Goal: Task Accomplishment & Management: Use online tool/utility

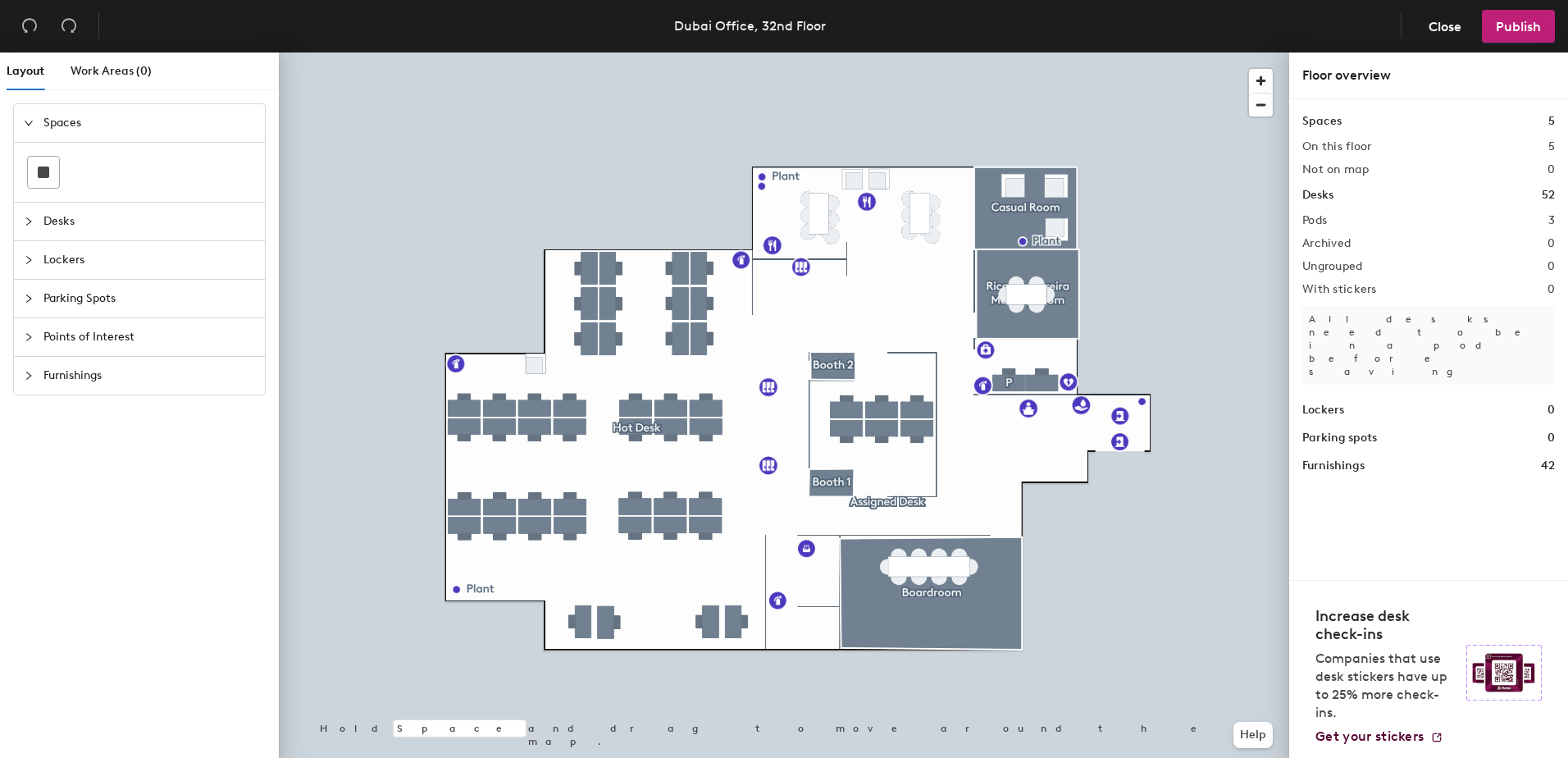
click at [23, 340] on div "Points of Interest" at bounding box center [139, 337] width 251 height 37
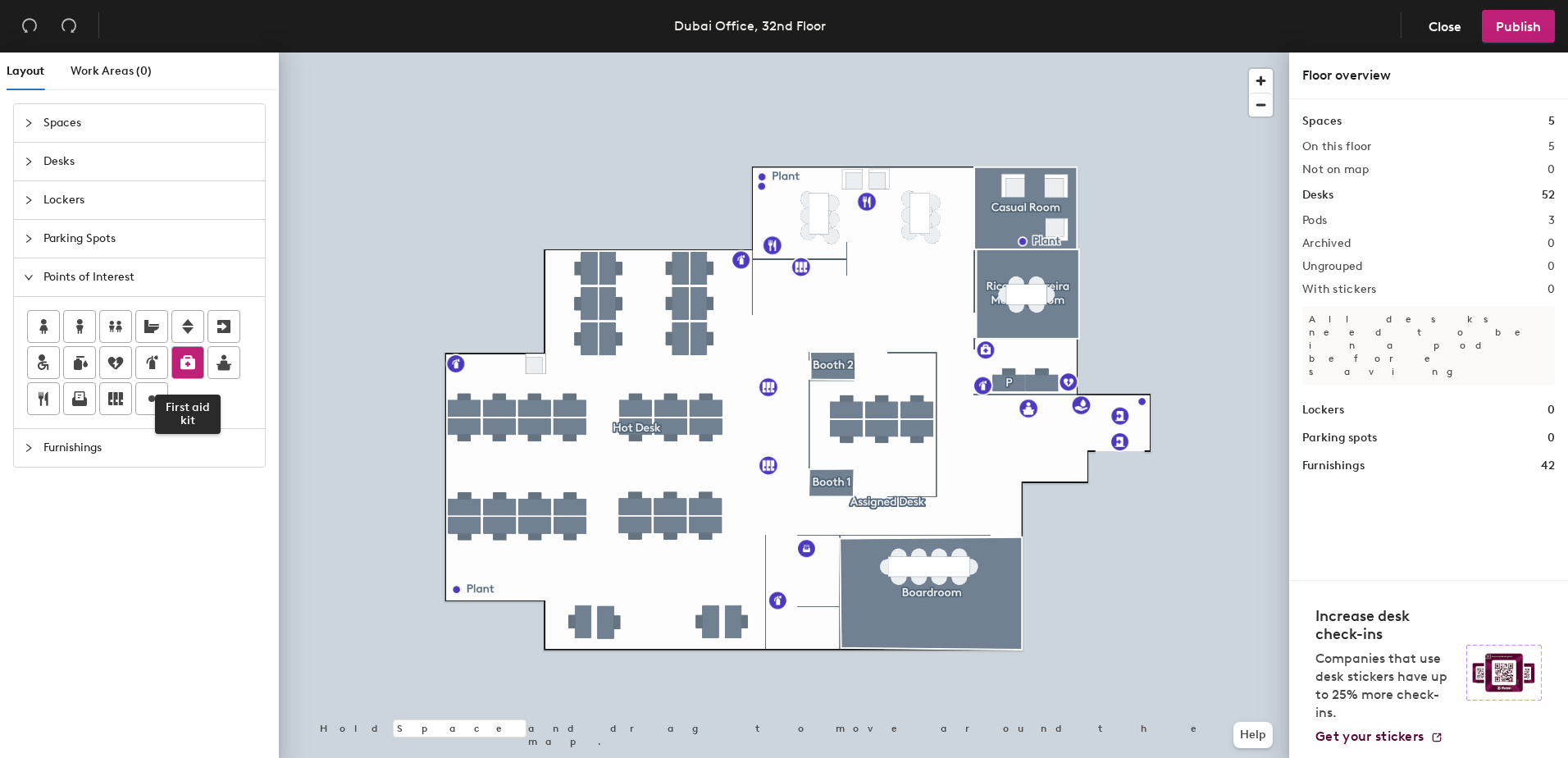
click at [195, 358] on icon at bounding box center [187, 362] width 20 height 20
click at [188, 361] on icon at bounding box center [188, 362] width 15 height 14
click at [26, 199] on icon "collapsed" at bounding box center [28, 200] width 10 height 10
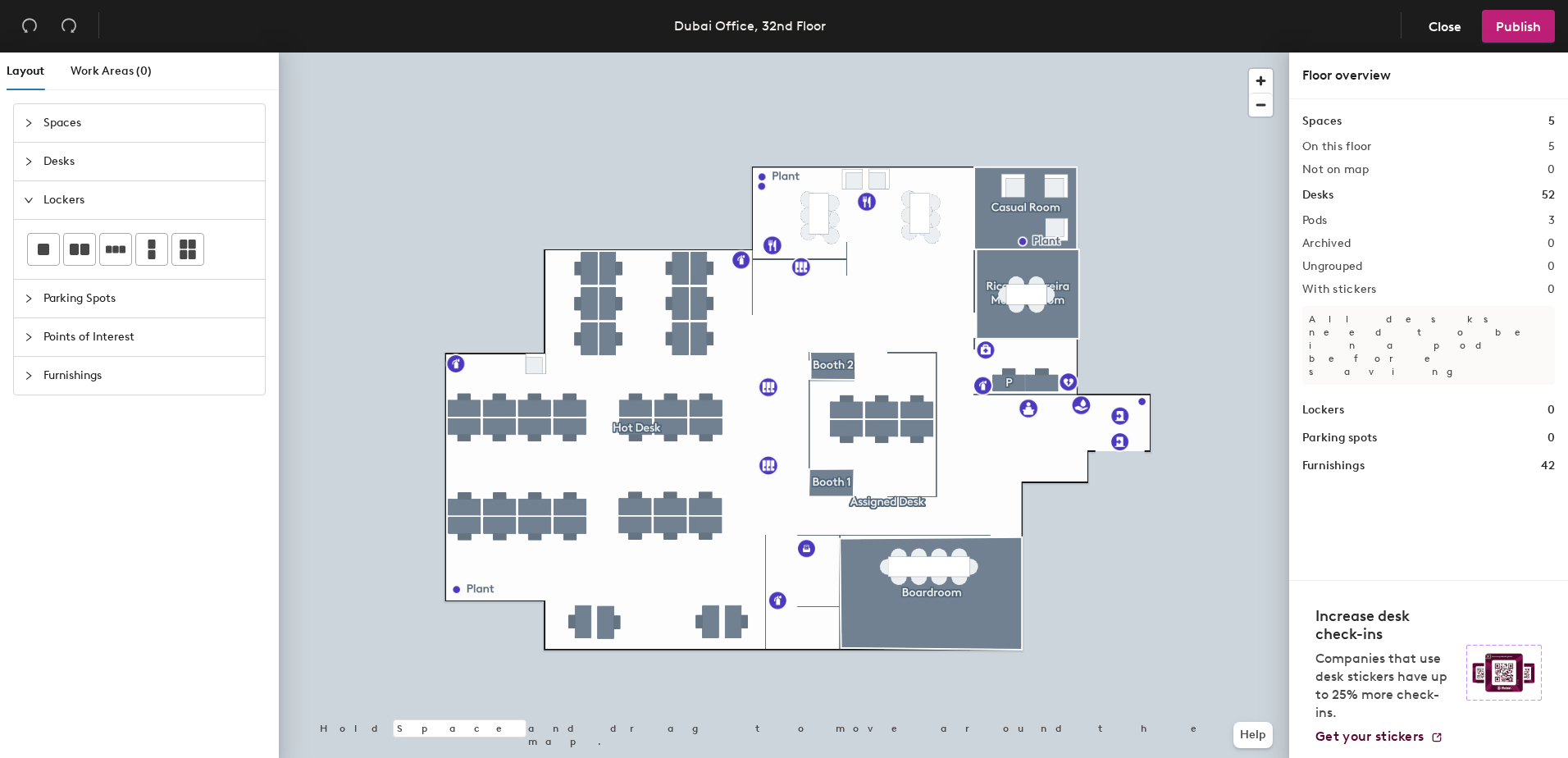
click at [30, 124] on icon "collapsed" at bounding box center [28, 123] width 5 height 8
click at [46, 176] on rect at bounding box center [43, 172] width 11 height 11
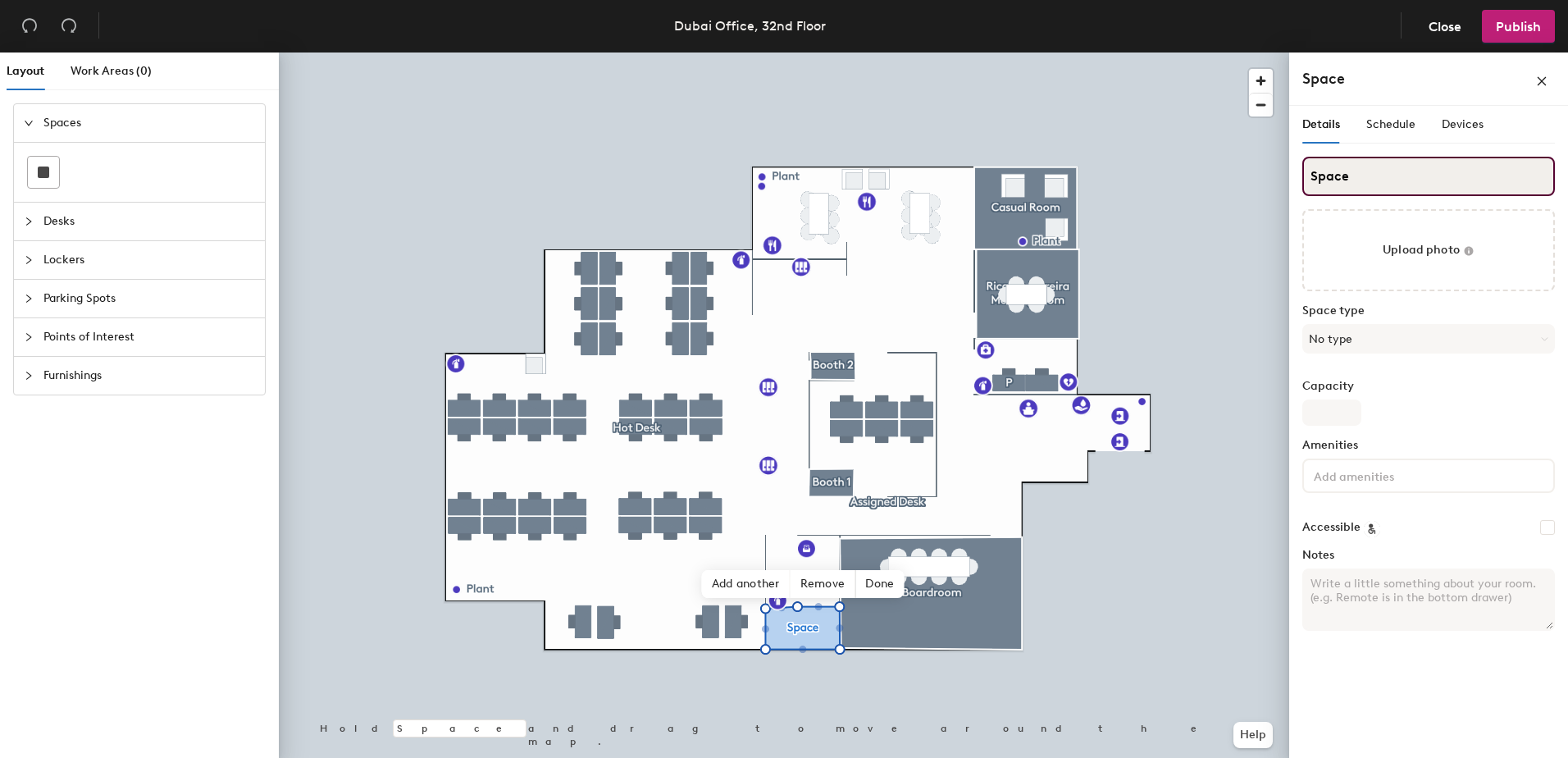
click at [1381, 174] on input "Space" at bounding box center [1429, 176] width 253 height 39
type input "Server Room"
click at [1386, 340] on button "No type" at bounding box center [1429, 339] width 253 height 30
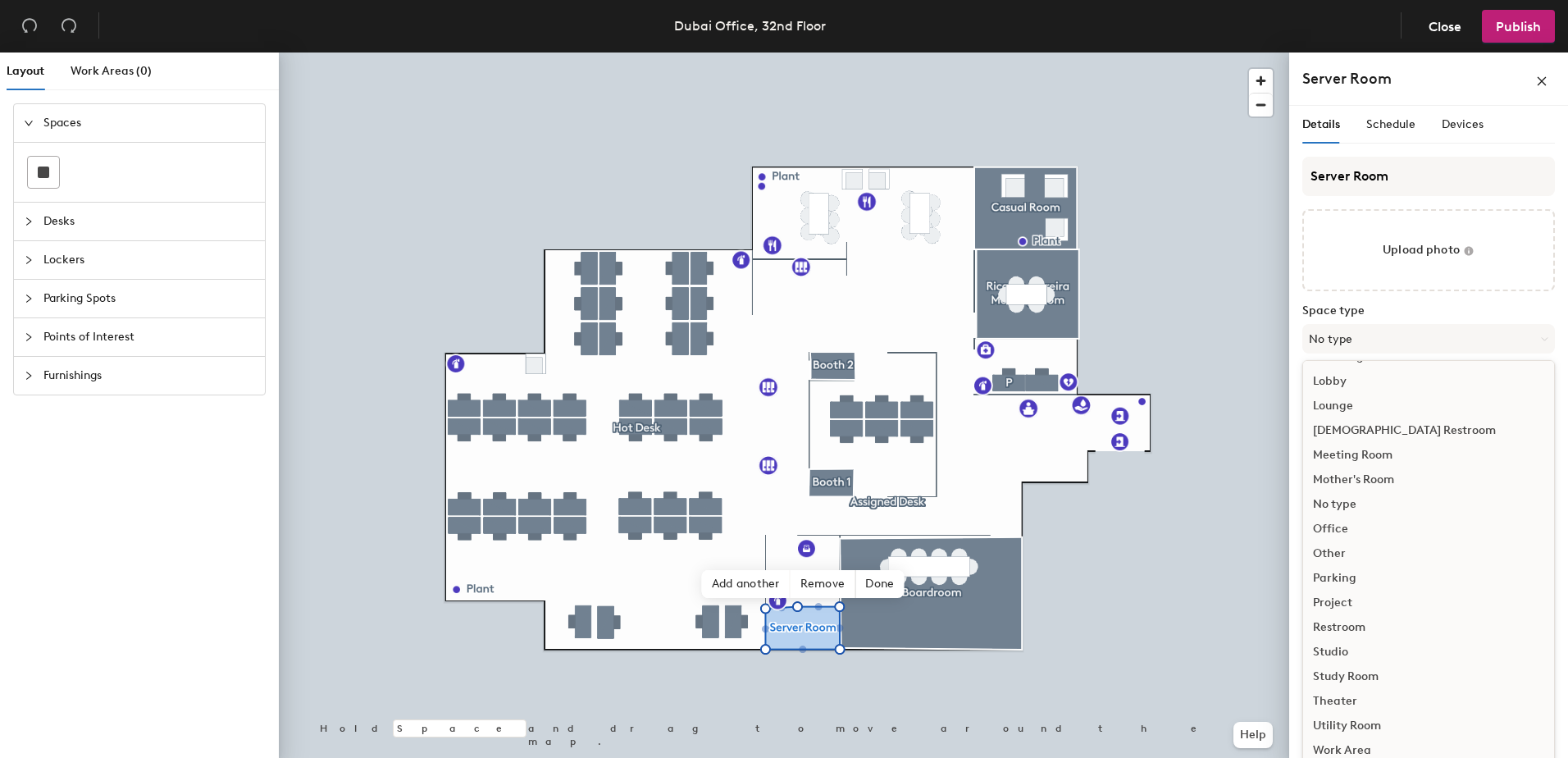
scroll to position [6, 0]
click at [1327, 547] on div "Other" at bounding box center [1429, 547] width 251 height 24
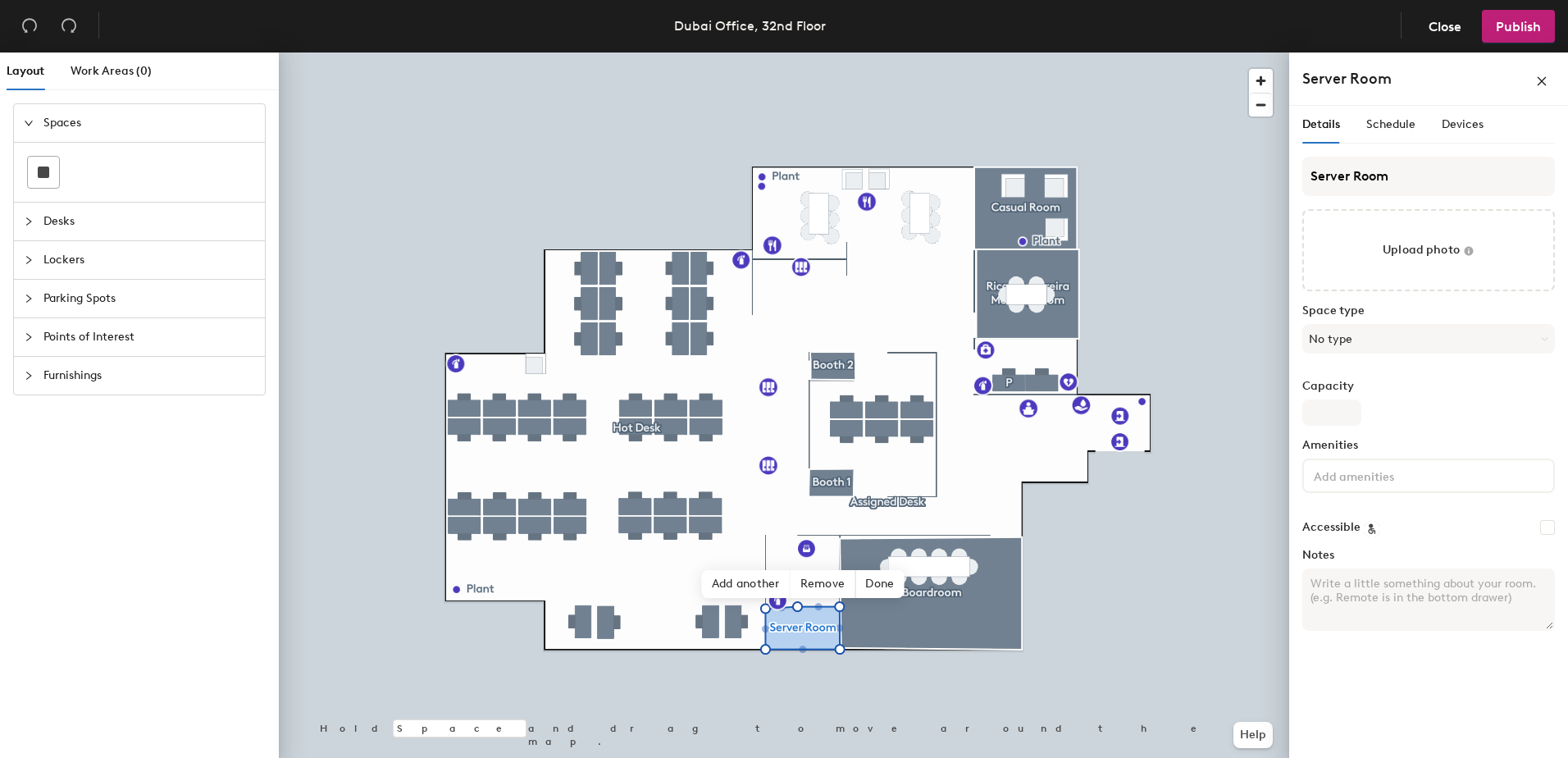
scroll to position [0, 0]
click at [1399, 392] on label "Capacity" at bounding box center [1429, 386] width 253 height 13
click at [1361, 400] on input "Capacity" at bounding box center [1331, 413] width 59 height 26
click at [1397, 130] on span "Schedule" at bounding box center [1390, 124] width 50 height 14
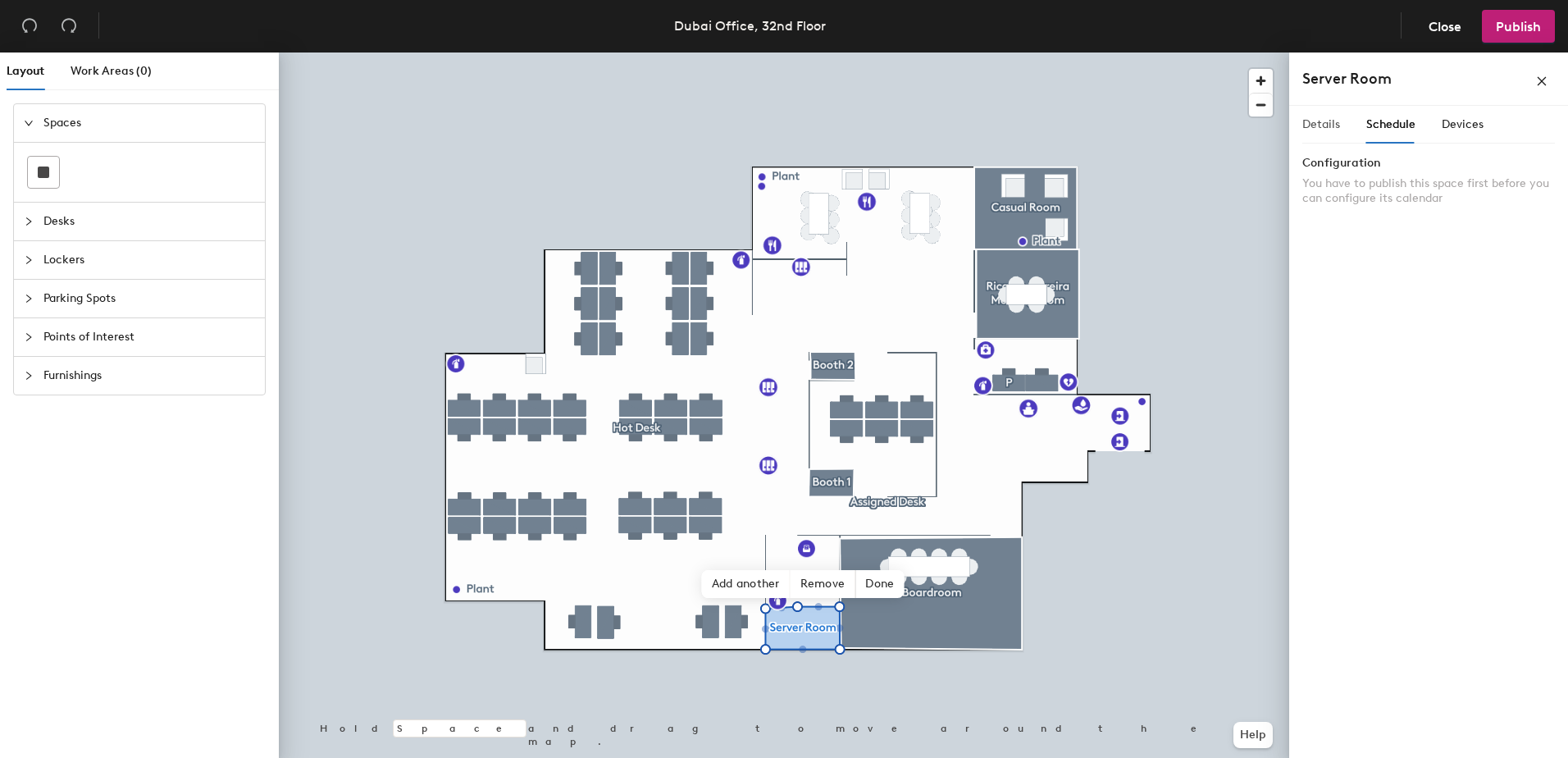
click at [1324, 135] on div "Details" at bounding box center [1321, 124] width 37 height 37
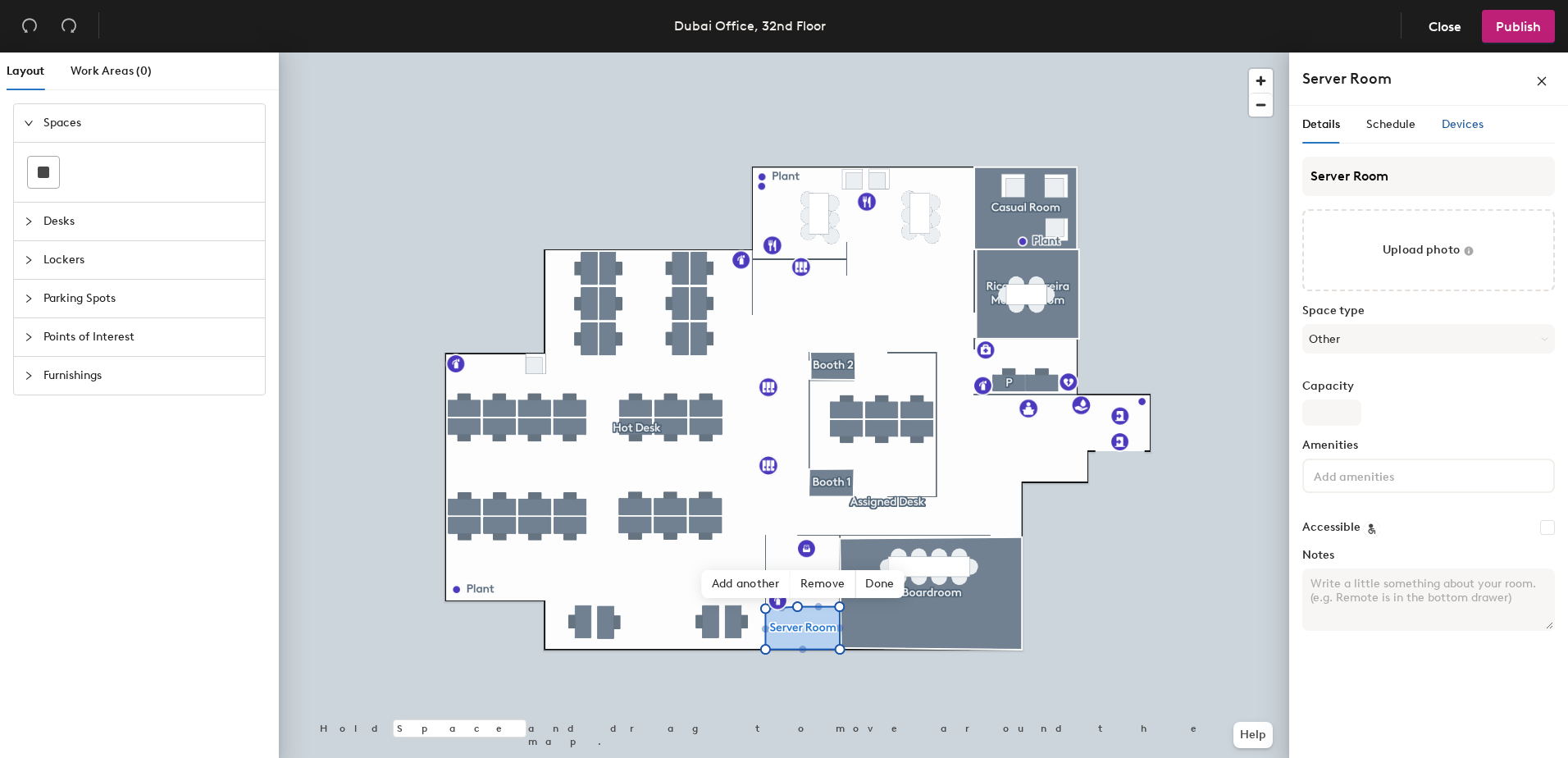
click at [1451, 126] on span "Devices" at bounding box center [1462, 124] width 42 height 14
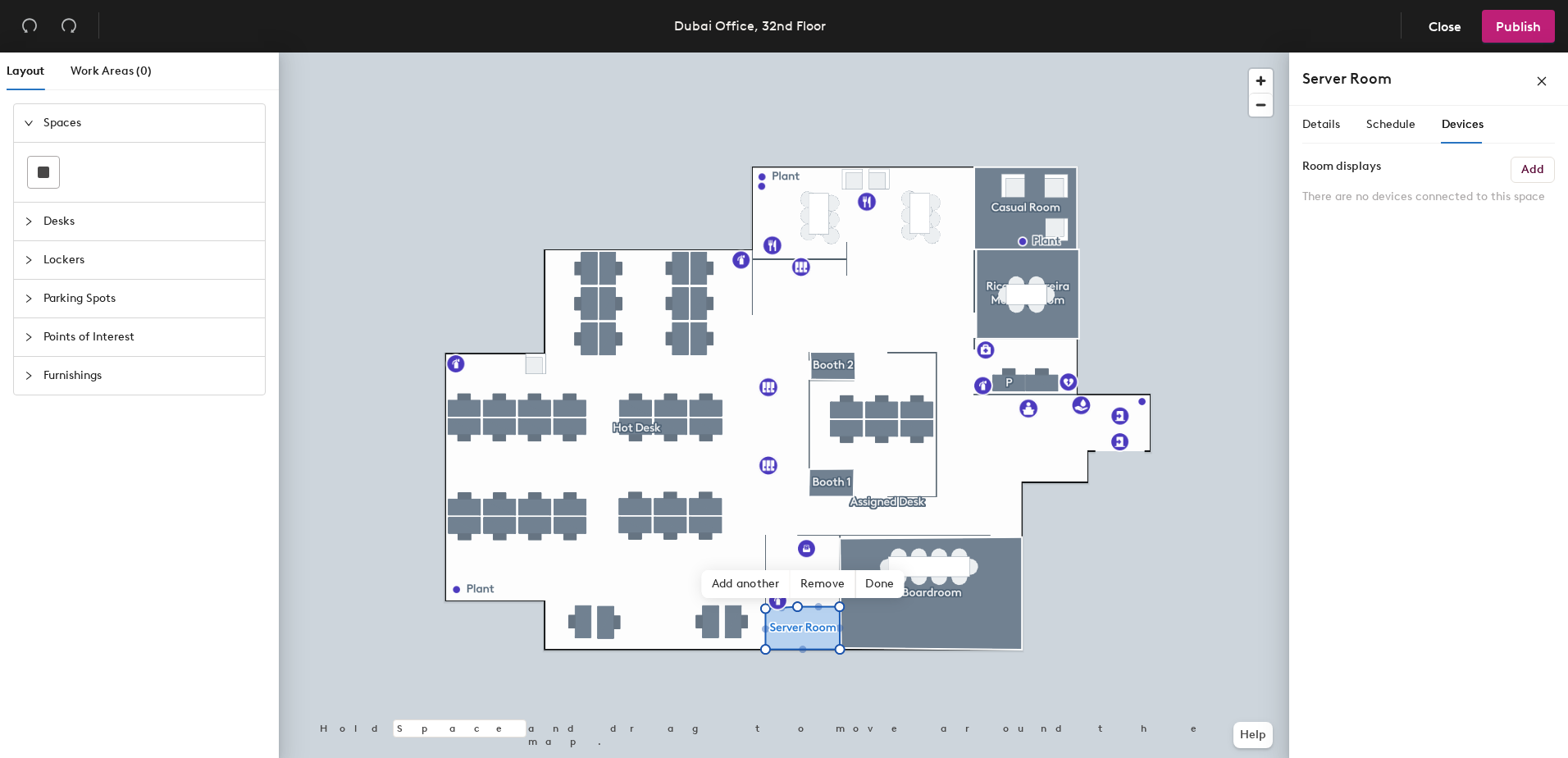
click at [1528, 165] on h6 "Add" at bounding box center [1532, 169] width 23 height 13
click at [1445, 259] on div "Details Schedule Devices Room displays Add There are no devices connected to th…" at bounding box center [1429, 435] width 279 height 659
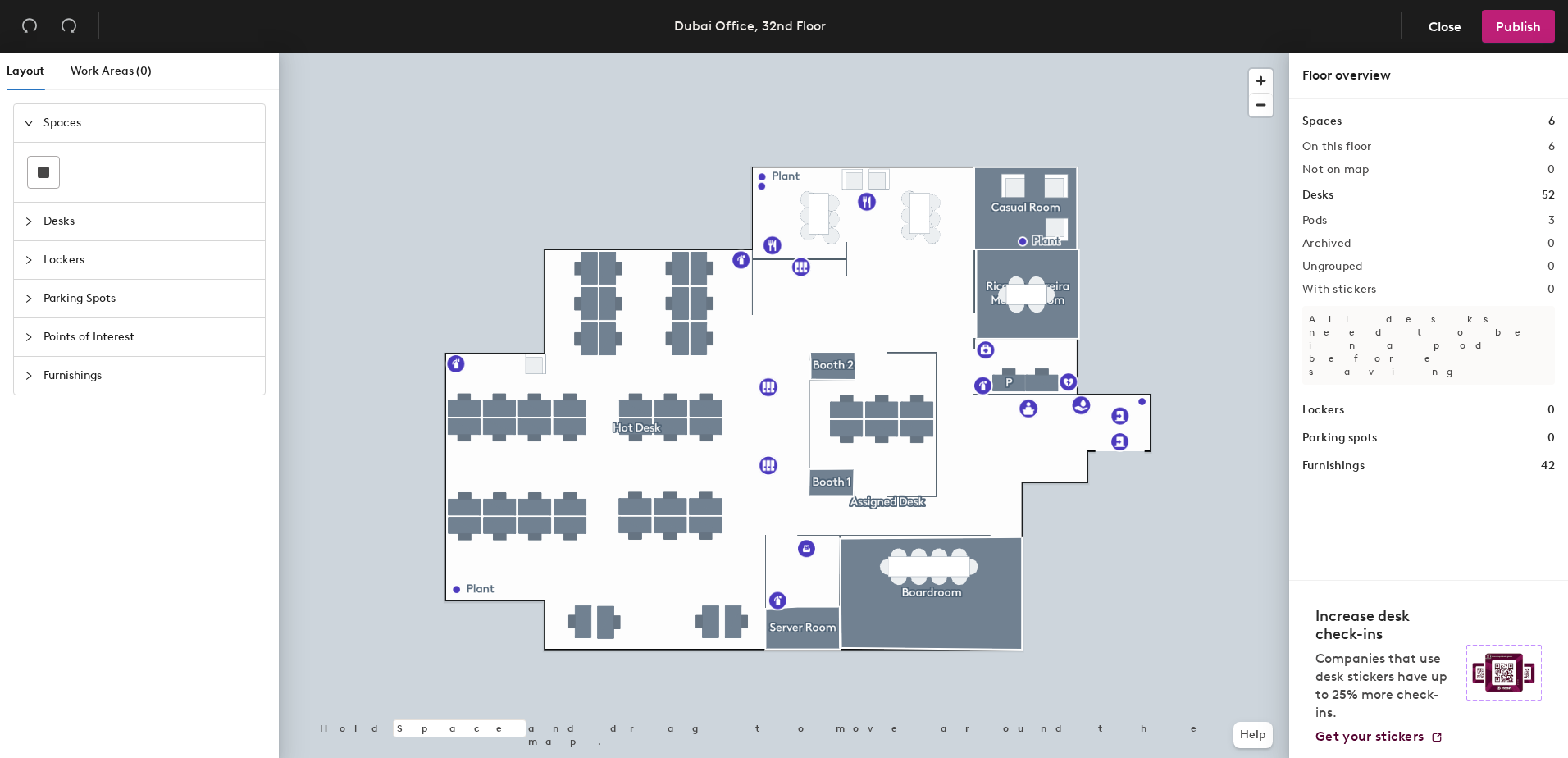
click at [1336, 222] on div "Pods 3" at bounding box center [1429, 221] width 253 height 13
click at [1520, 29] on span "Publish" at bounding box center [1518, 26] width 45 height 16
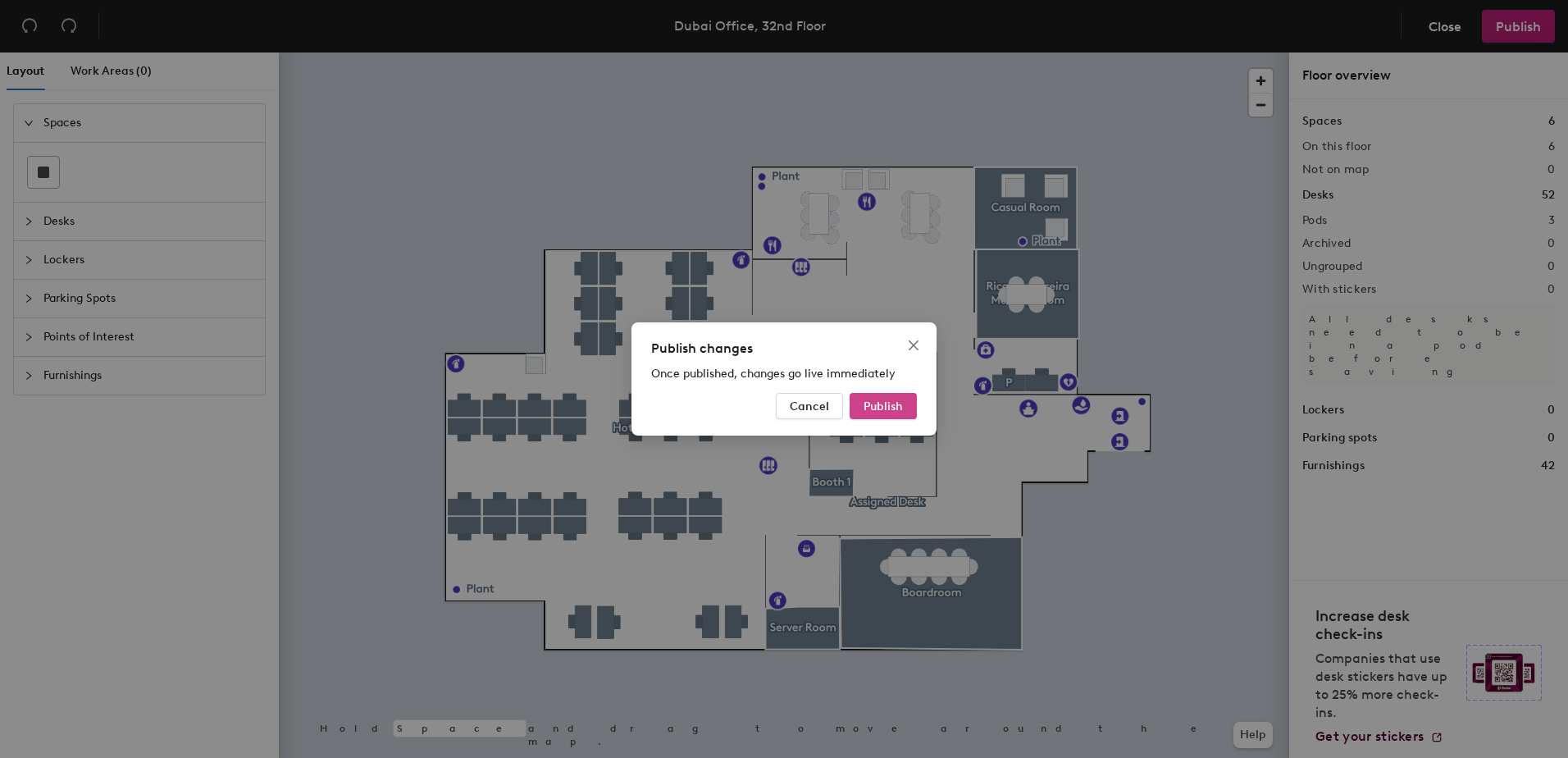
click at [893, 411] on span "Publish" at bounding box center [883, 406] width 39 height 14
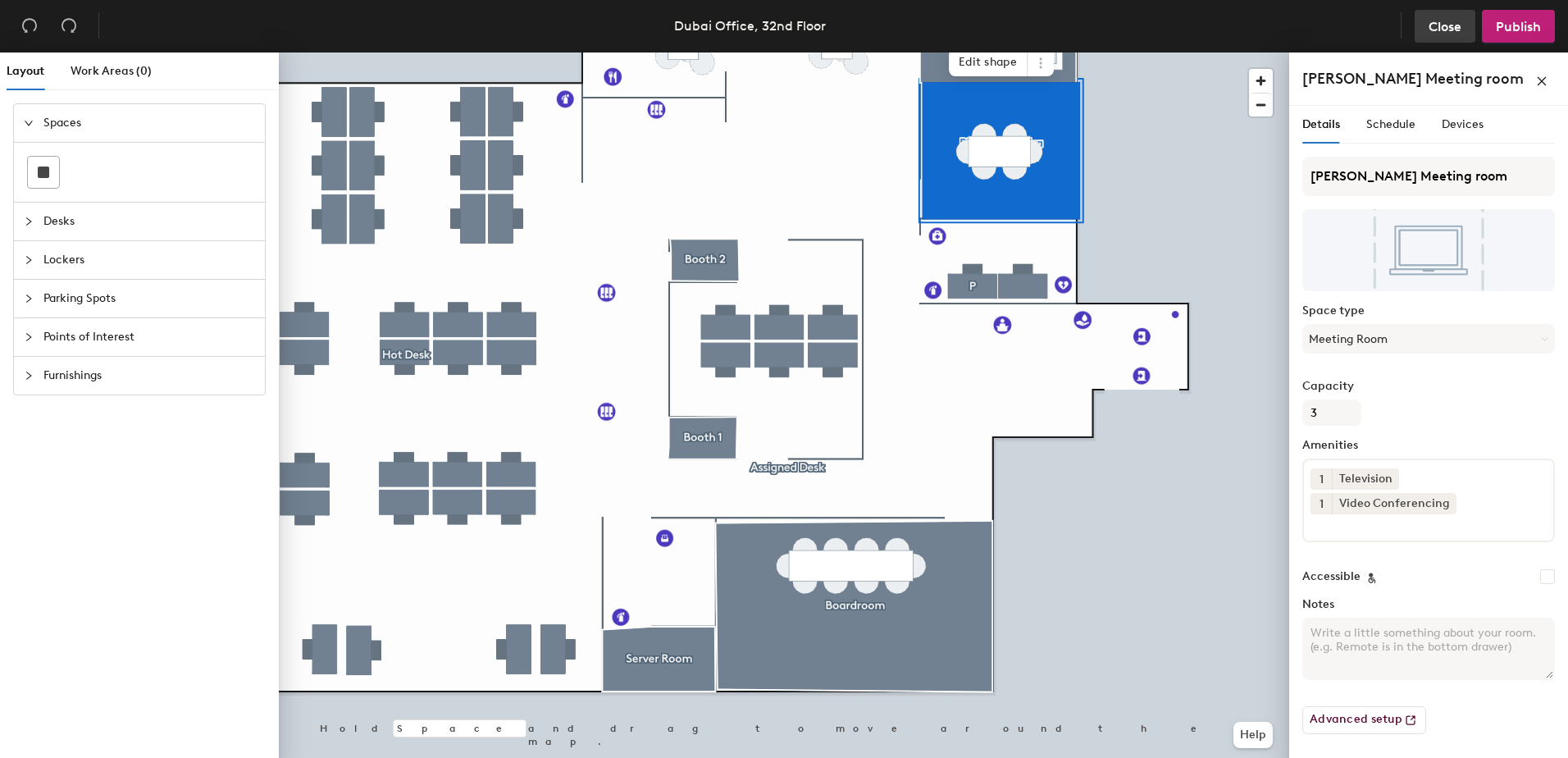
click at [1445, 21] on span "Close" at bounding box center [1445, 26] width 33 height 16
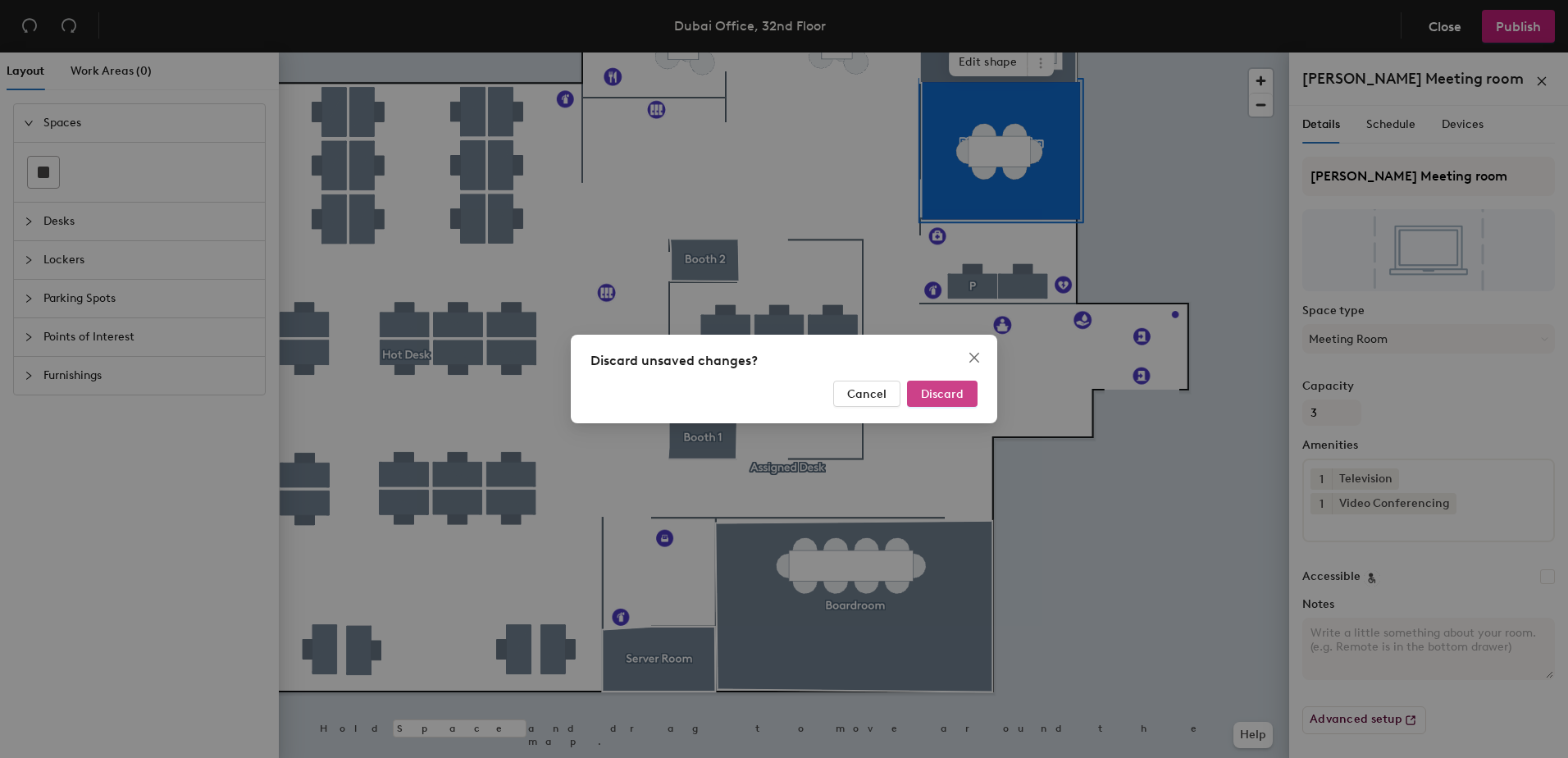
click at [944, 395] on span "Discard" at bounding box center [942, 394] width 43 height 14
